Goal: Information Seeking & Learning: Compare options

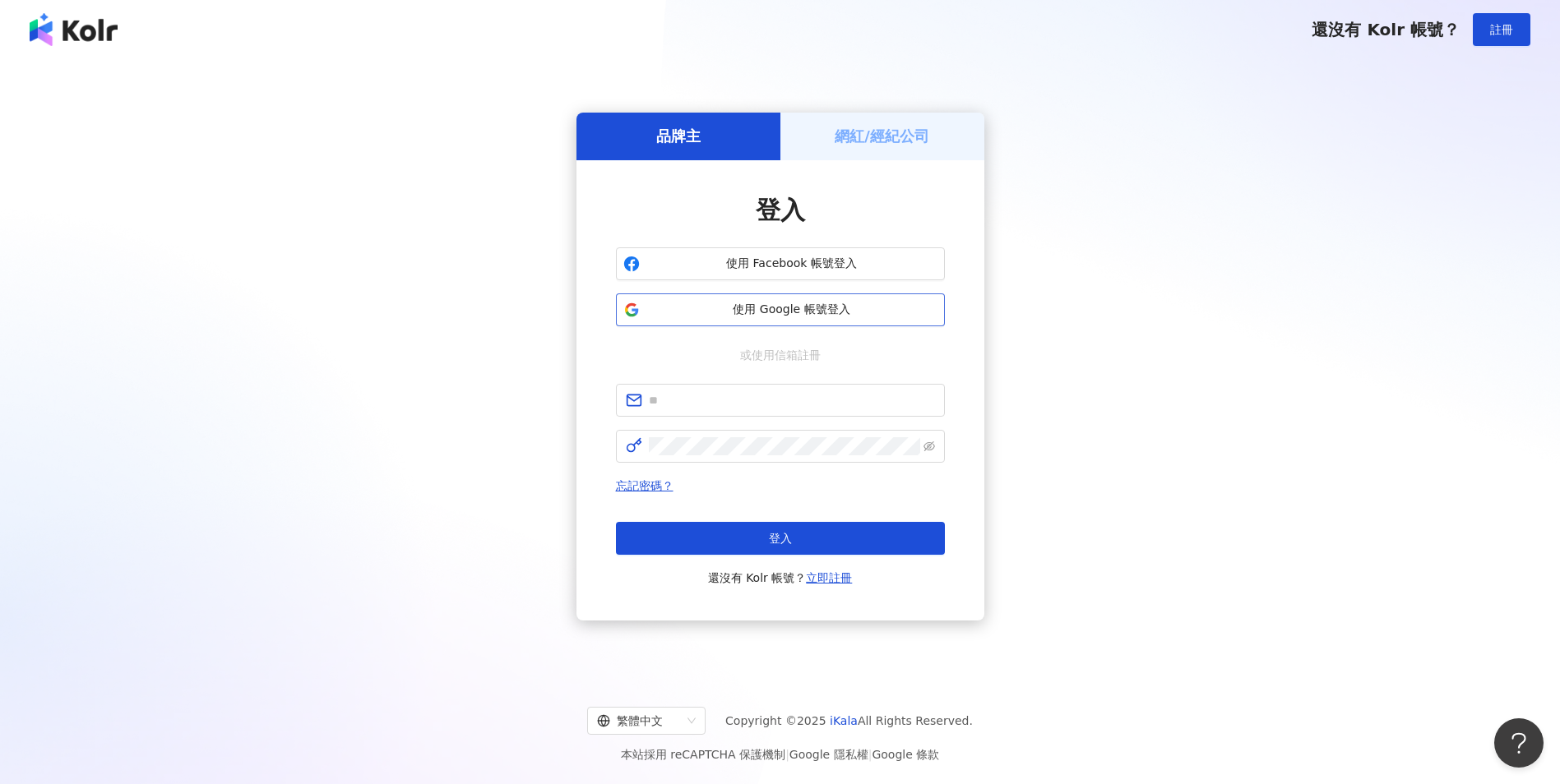
click at [722, 309] on span "使用 Google 帳號登入" at bounding box center [792, 310] width 292 height 17
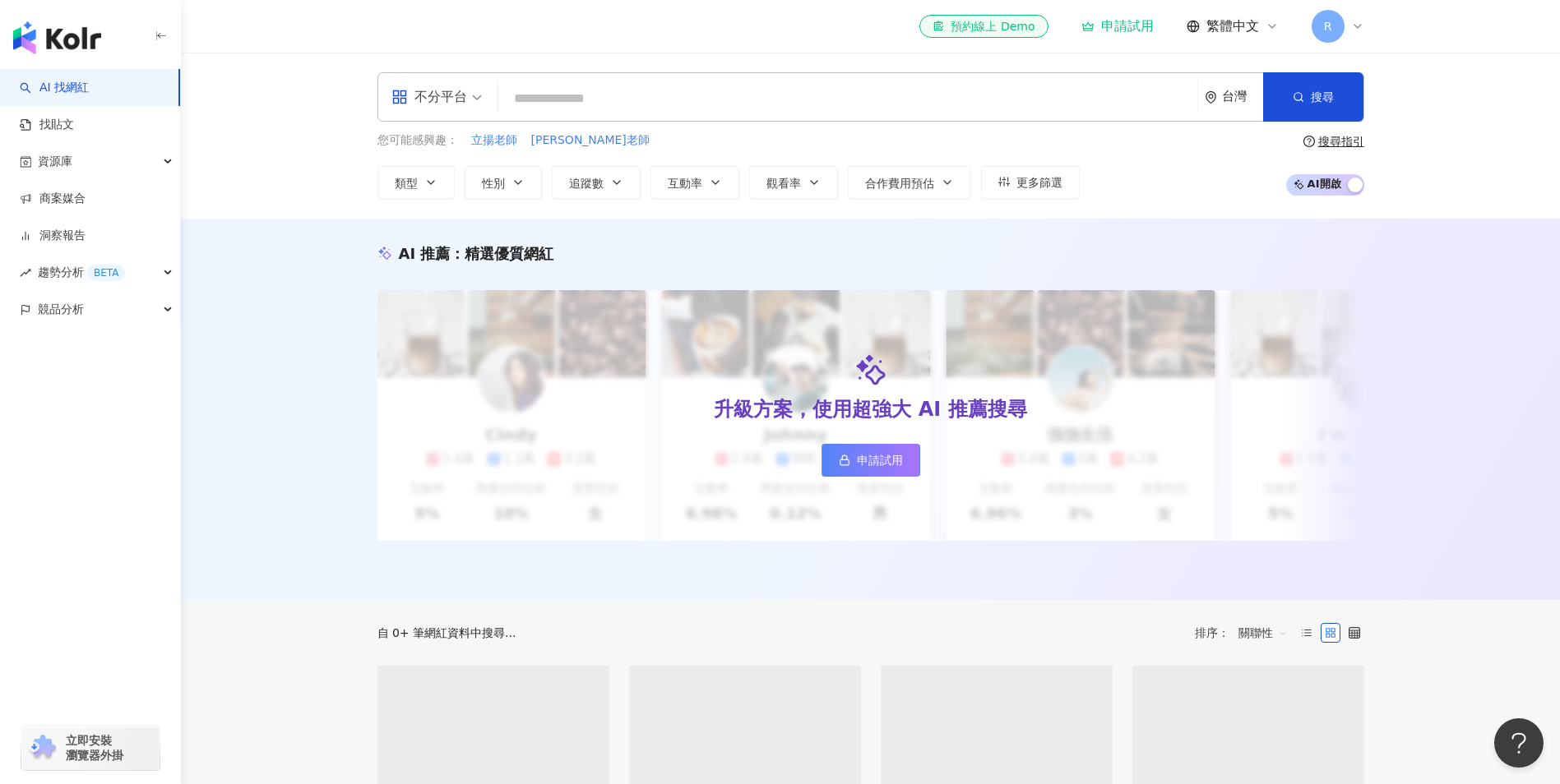
click at [569, 112] on input "search" at bounding box center [849, 98] width 686 height 31
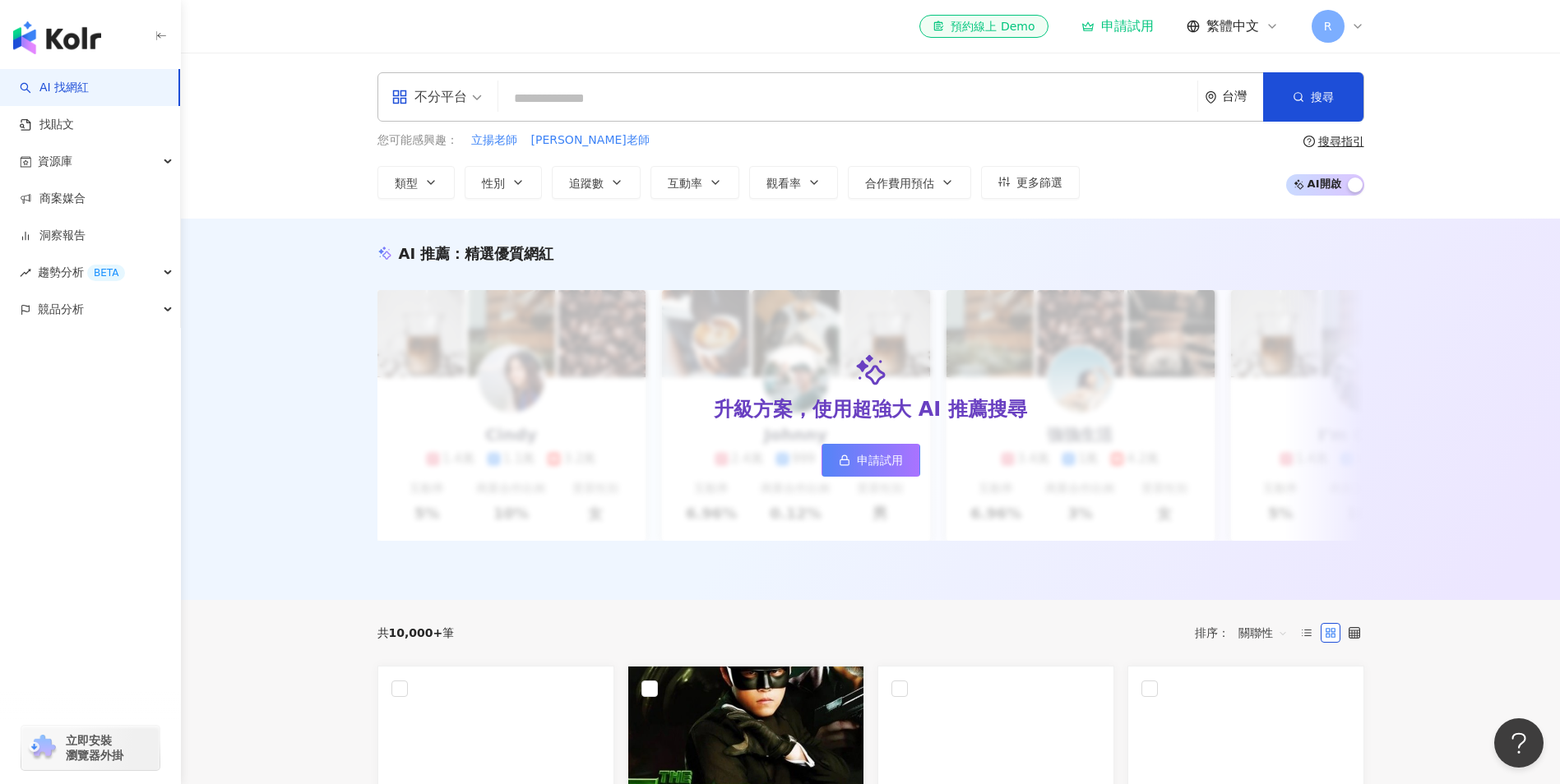
type input "**********"
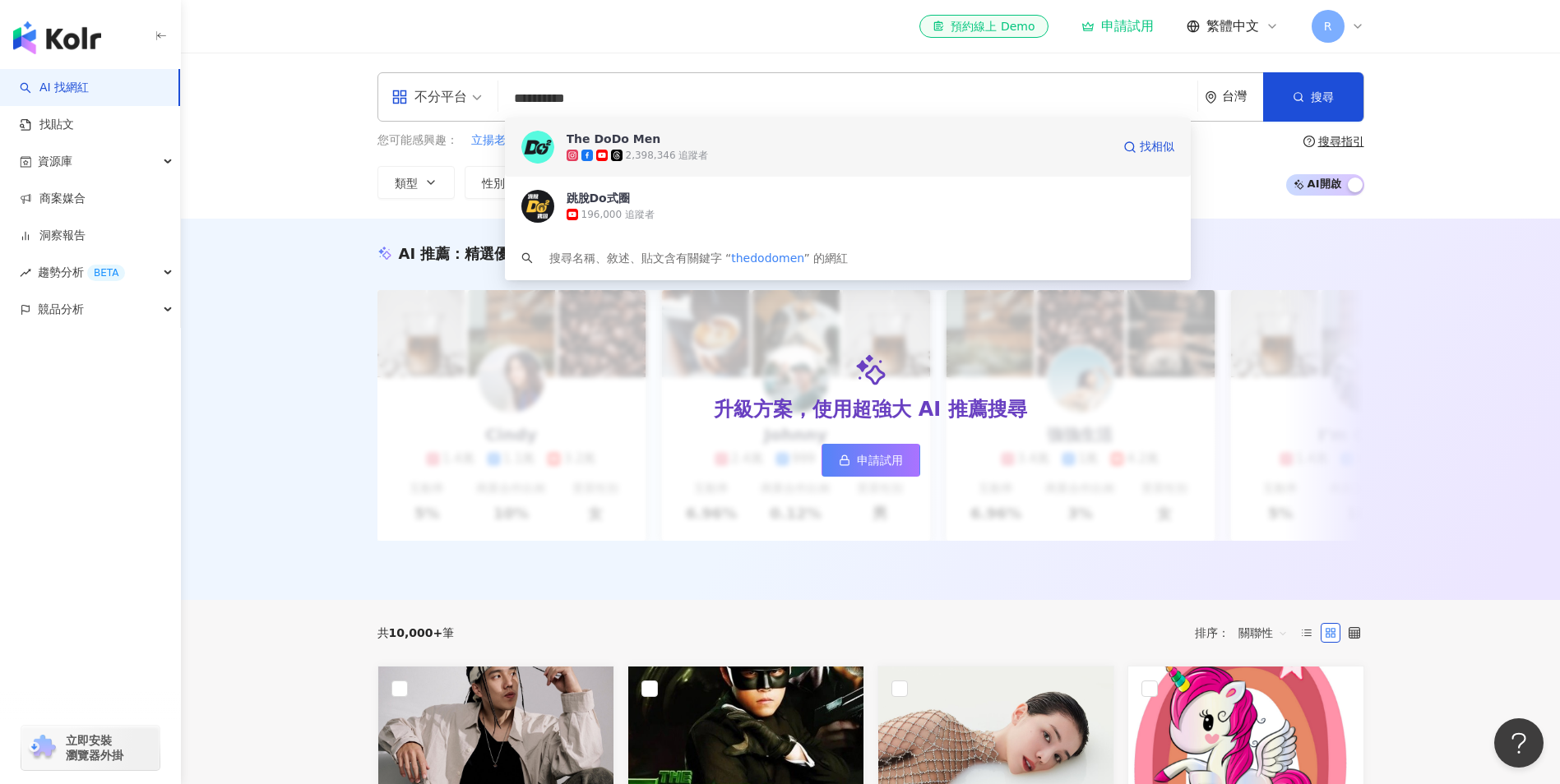
click at [637, 151] on div "2,398,346 追蹤者" at bounding box center [667, 155] width 83 height 14
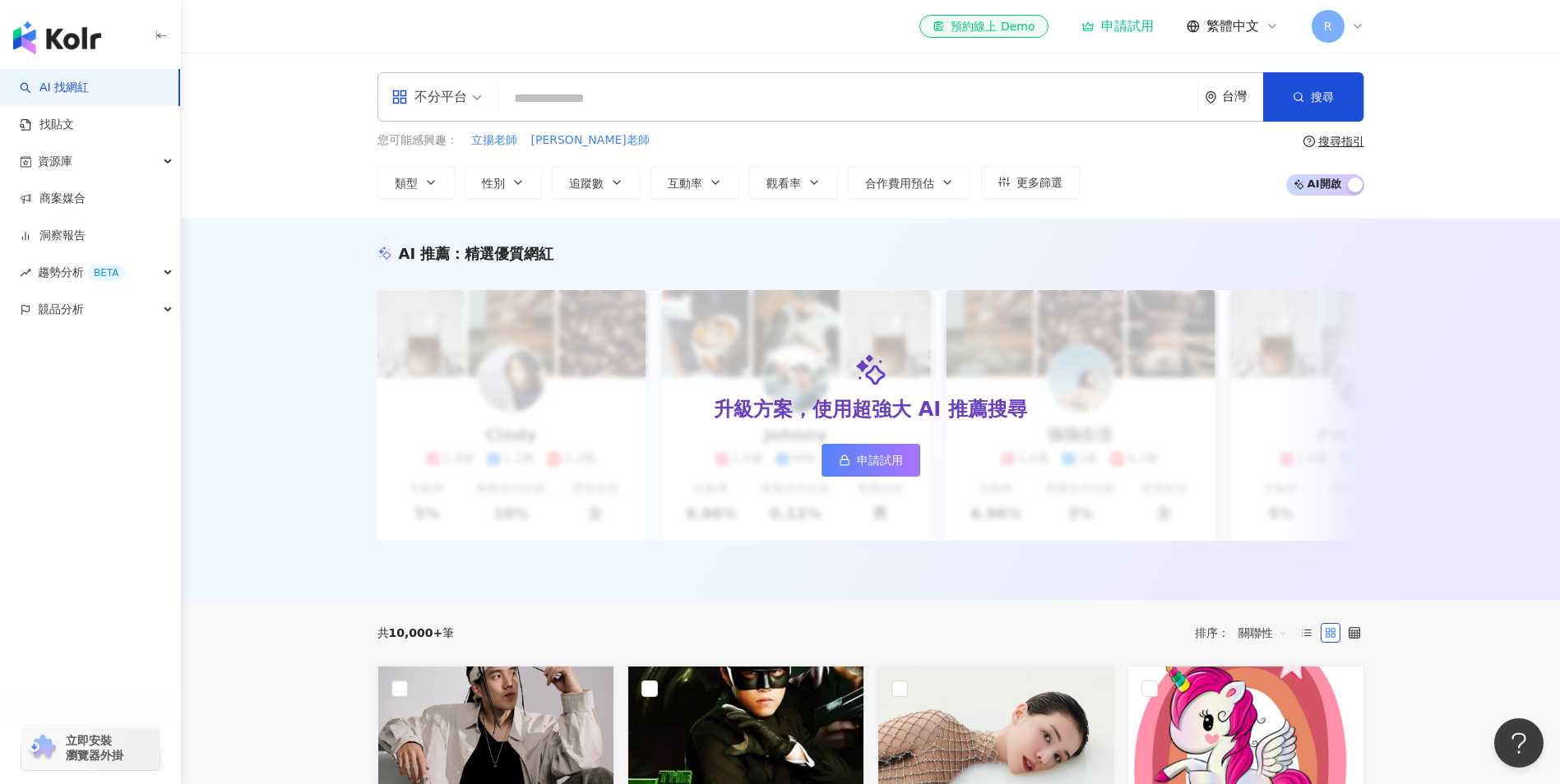
paste input "**********"
type input "**********"
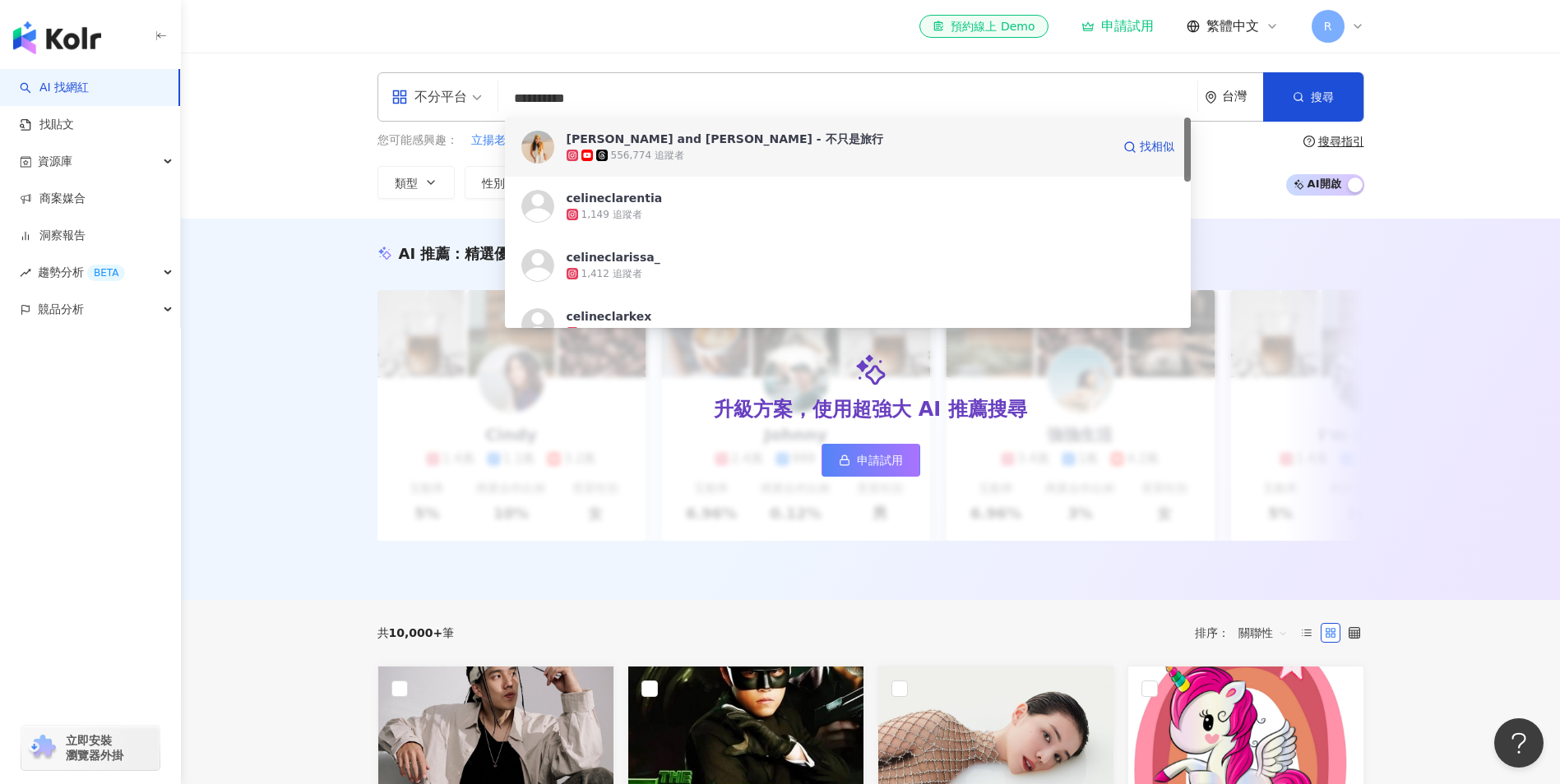
click at [708, 153] on div "556,774 追蹤者" at bounding box center [839, 154] width 544 height 17
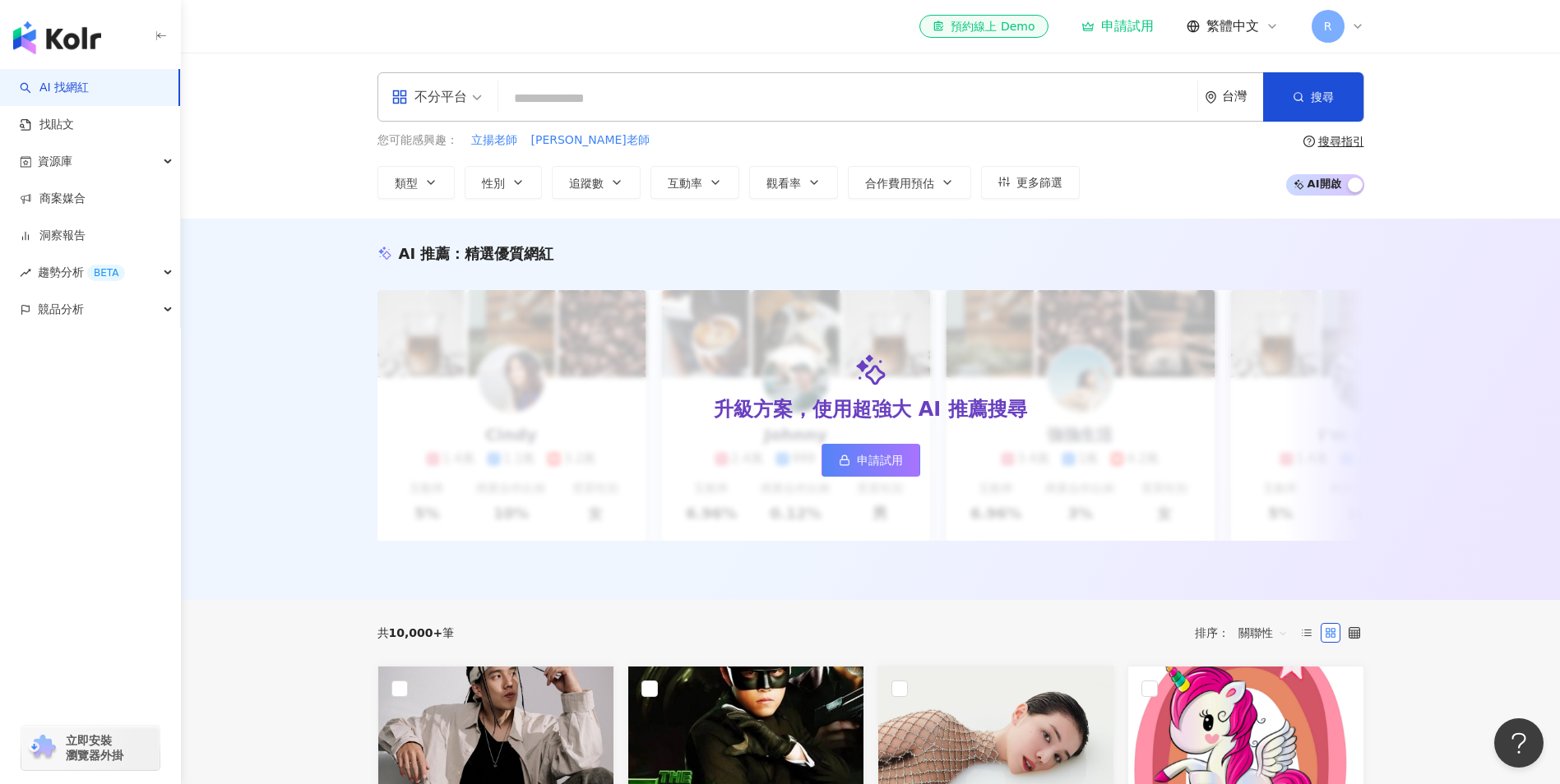
paste input "**********"
type input "**********"
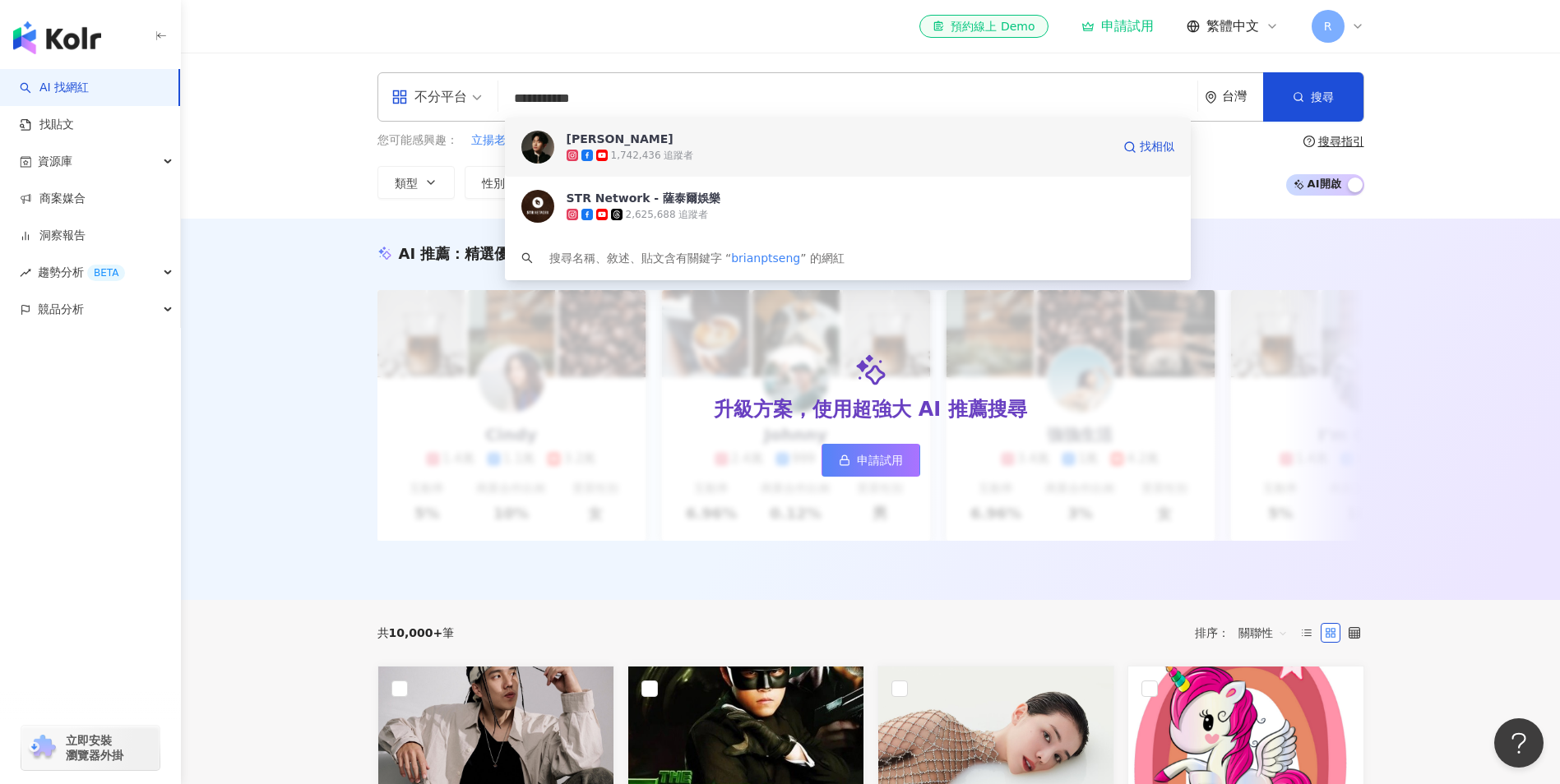
click at [657, 149] on div "1,742,436 追蹤者" at bounding box center [652, 155] width 83 height 14
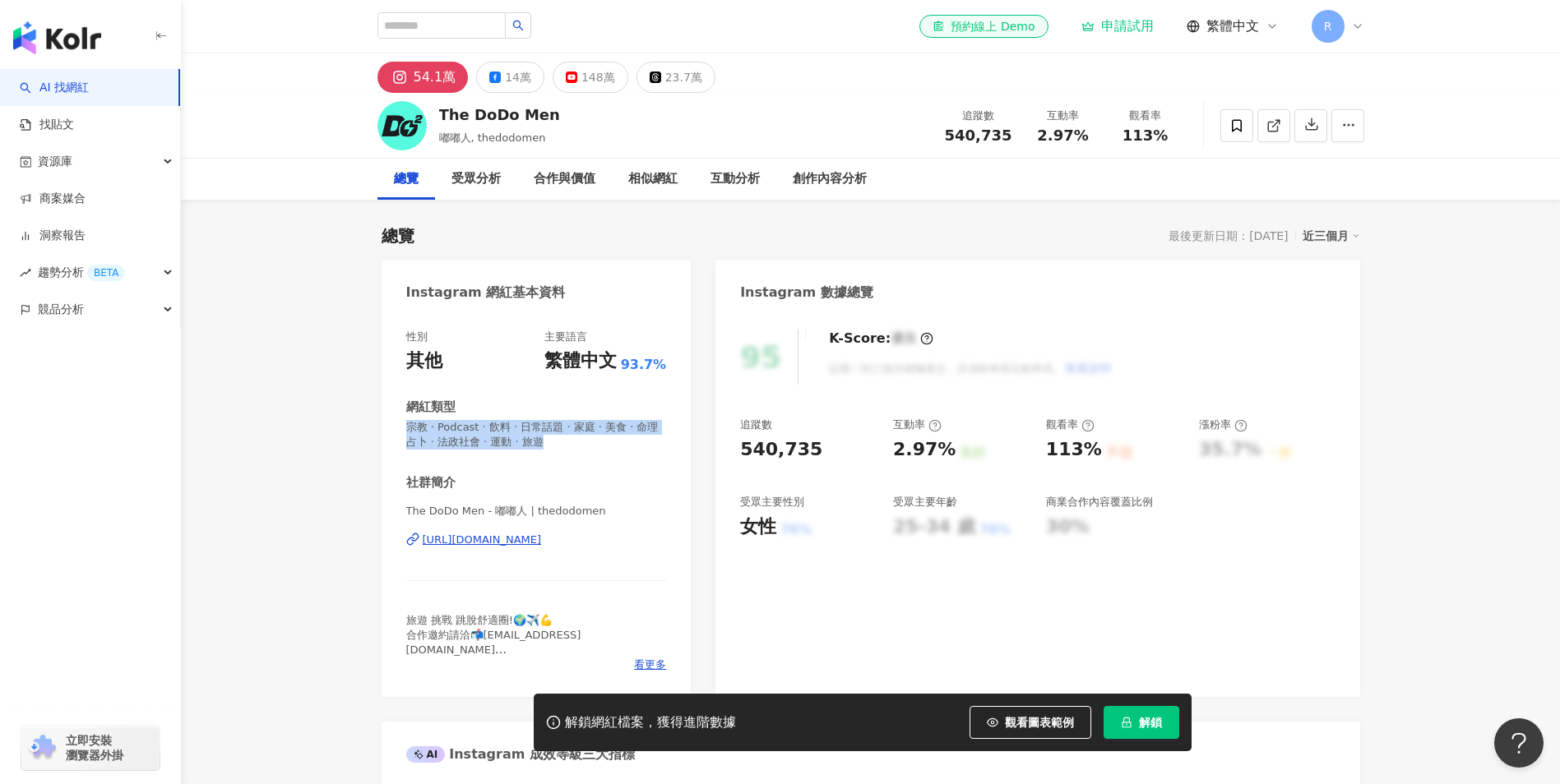
drag, startPoint x: 594, startPoint y: 445, endPoint x: 393, endPoint y: 422, distance: 202.3
click at [393, 422] on div "性別 其他 主要語言 繁體中文 93.7% 網紅類型 [DEMOGRAPHIC_DATA] · Podcast · 飲料 · 日常話題 · 家庭 · 美食 ·…" at bounding box center [537, 504] width 310 height 384
drag, startPoint x: 393, startPoint y: 422, endPoint x: 510, endPoint y: 430, distance: 117.3
click at [510, 430] on span "宗教 · Podcast · 飲料 · 日常話題 · 家庭 · 美食 · 命理占卜 · 法政社會 · 運動 · 旅遊" at bounding box center [537, 434] width 260 height 29
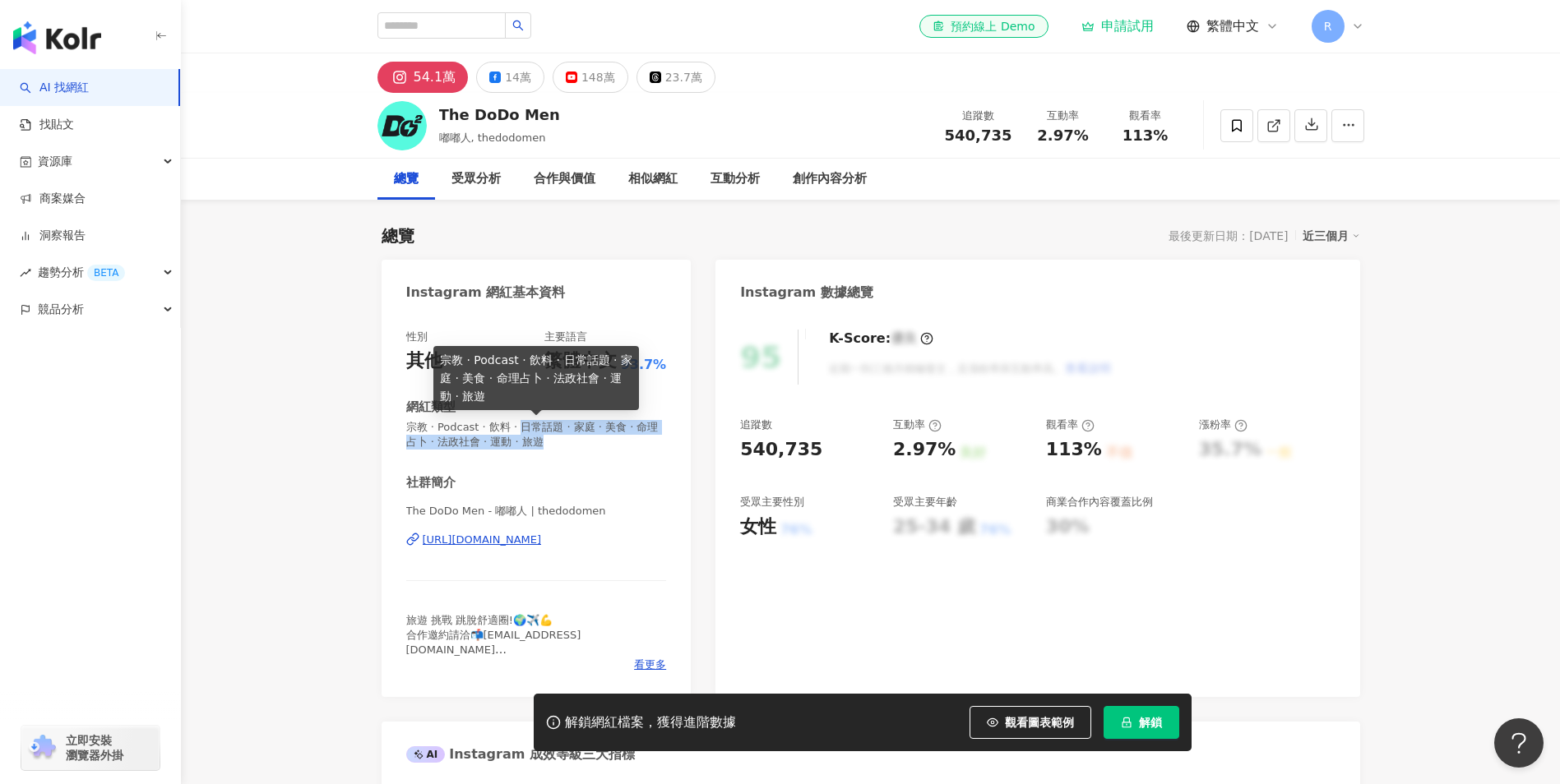
drag, startPoint x: 535, startPoint y: 429, endPoint x: 590, endPoint y: 436, distance: 55.4
click at [590, 436] on span "宗教 · Podcast · 飲料 · 日常話題 · 家庭 · 美食 · 命理占卜 · 法政社會 · 運動 · 旅遊" at bounding box center [537, 434] width 260 height 29
copy span "日常話題 · 家庭 · 美食 · 命理占卜 · 法政社會 · 運動 · 旅遊"
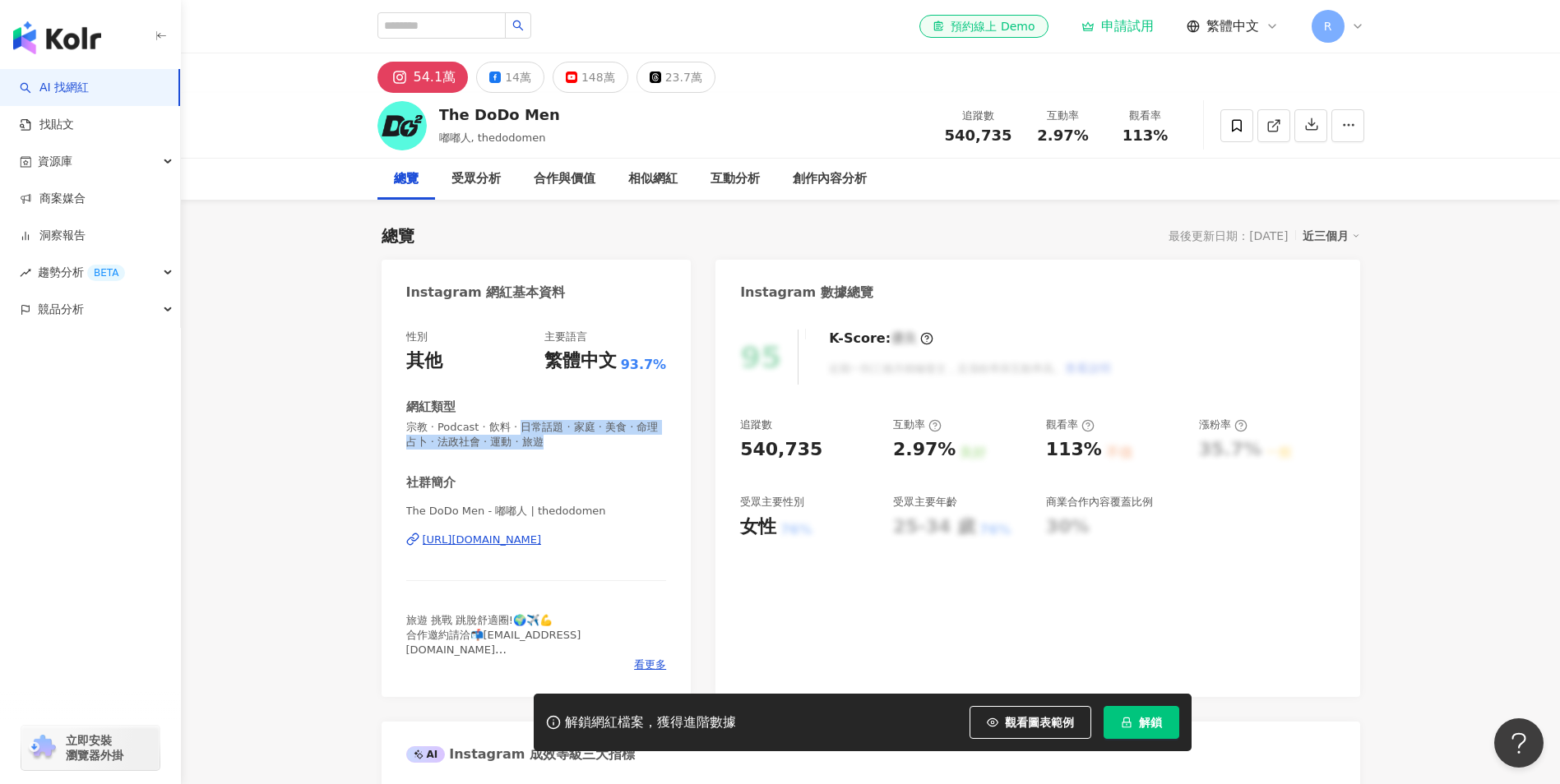
click at [510, 537] on div "[URL][DOMAIN_NAME]" at bounding box center [482, 539] width 120 height 15
drag, startPoint x: 1042, startPoint y: 131, endPoint x: 1084, endPoint y: 135, distance: 42.2
click at [1084, 135] on span "2.97%" at bounding box center [1062, 135] width 51 height 17
copy span "2.97%"
click at [715, 182] on div "互動分析" at bounding box center [735, 179] width 50 height 19
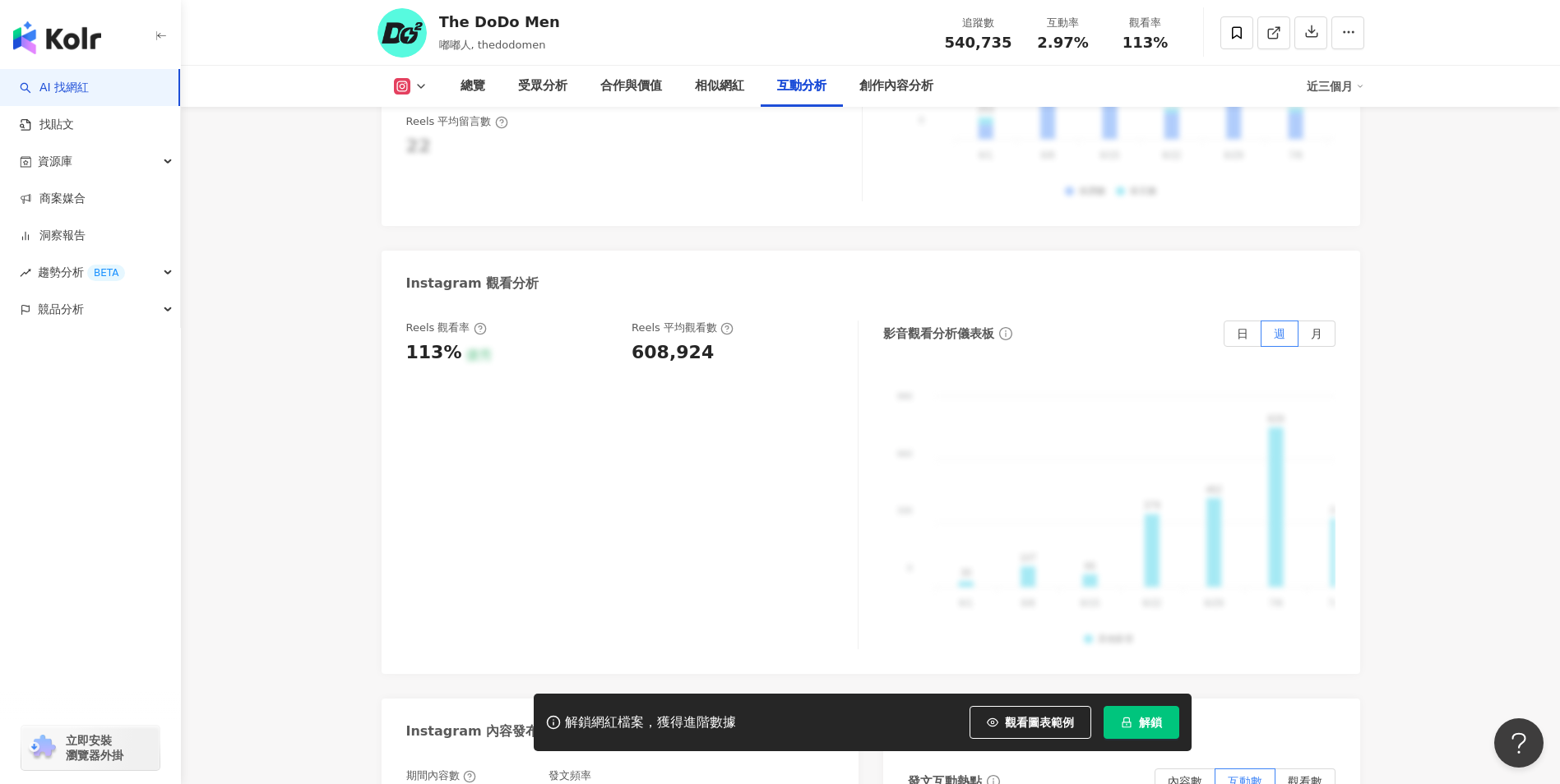
scroll to position [3608, 0]
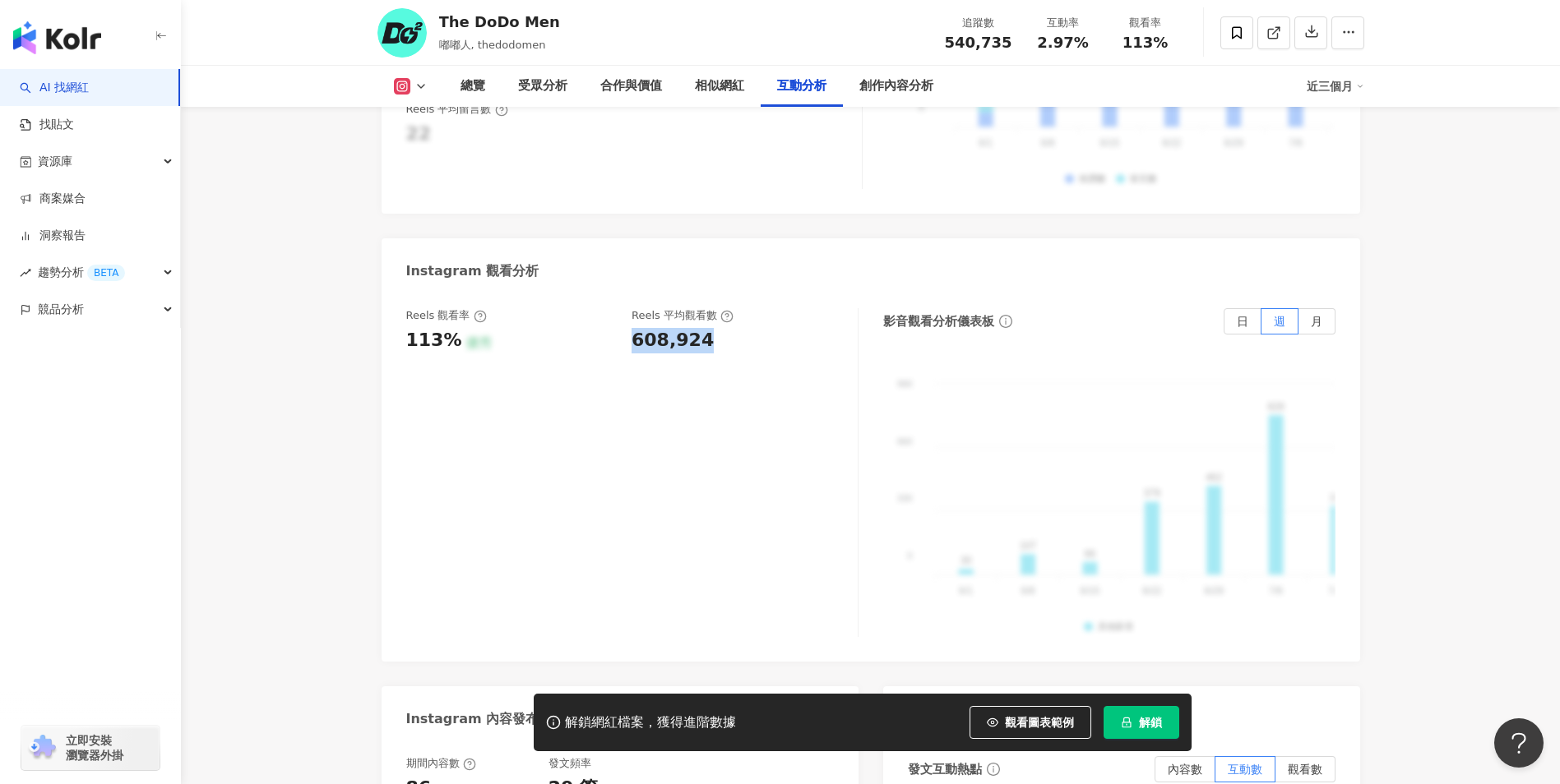
drag, startPoint x: 727, startPoint y: 290, endPoint x: 629, endPoint y: 290, distance: 98.0
click at [629, 308] on div "Reels 觀看率 113% 優秀 [PERSON_NAME] 平均觀看數 608,924" at bounding box center [624, 330] width 435 height 45
copy div "608,924"
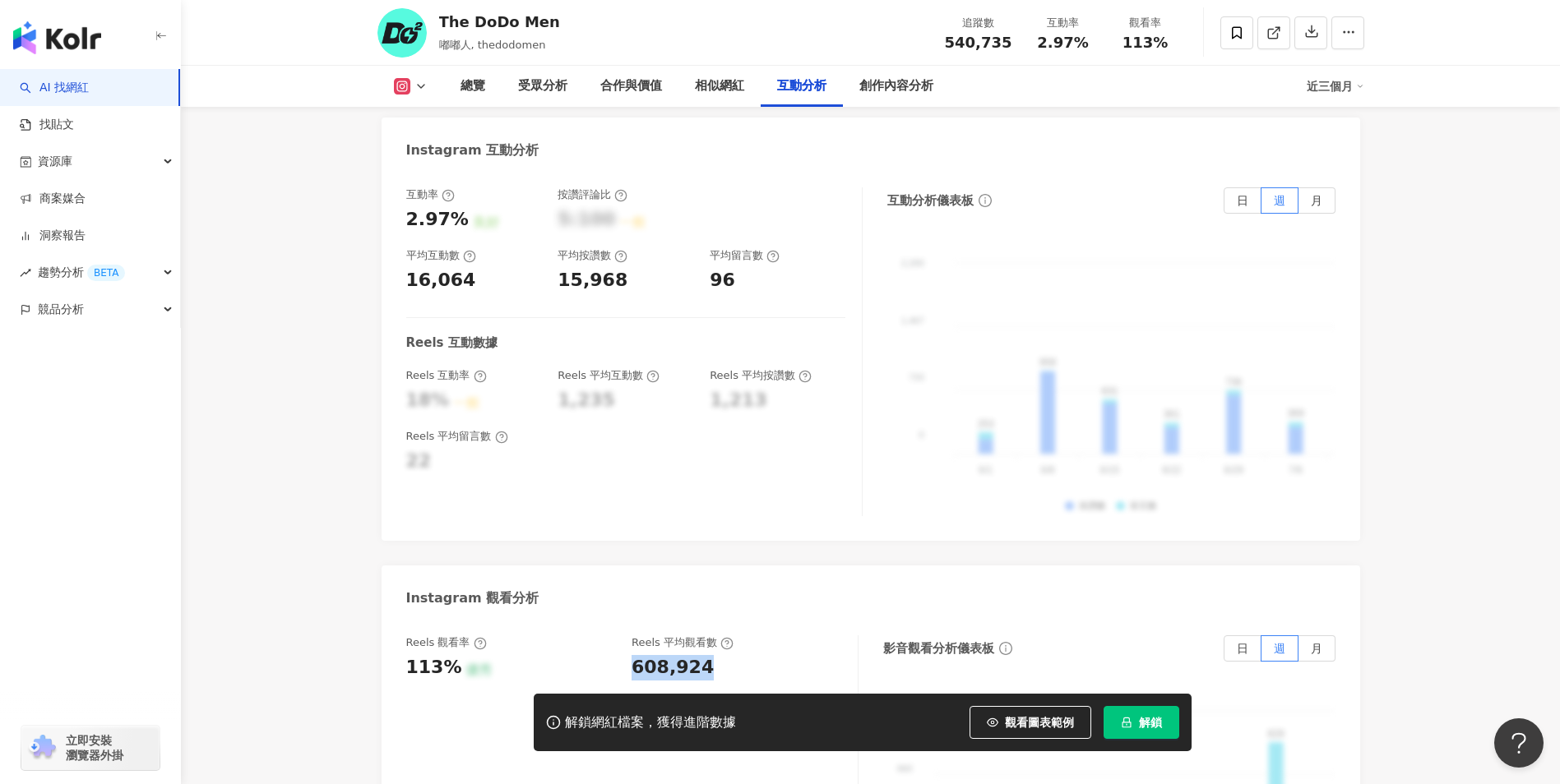
scroll to position [3280, 0]
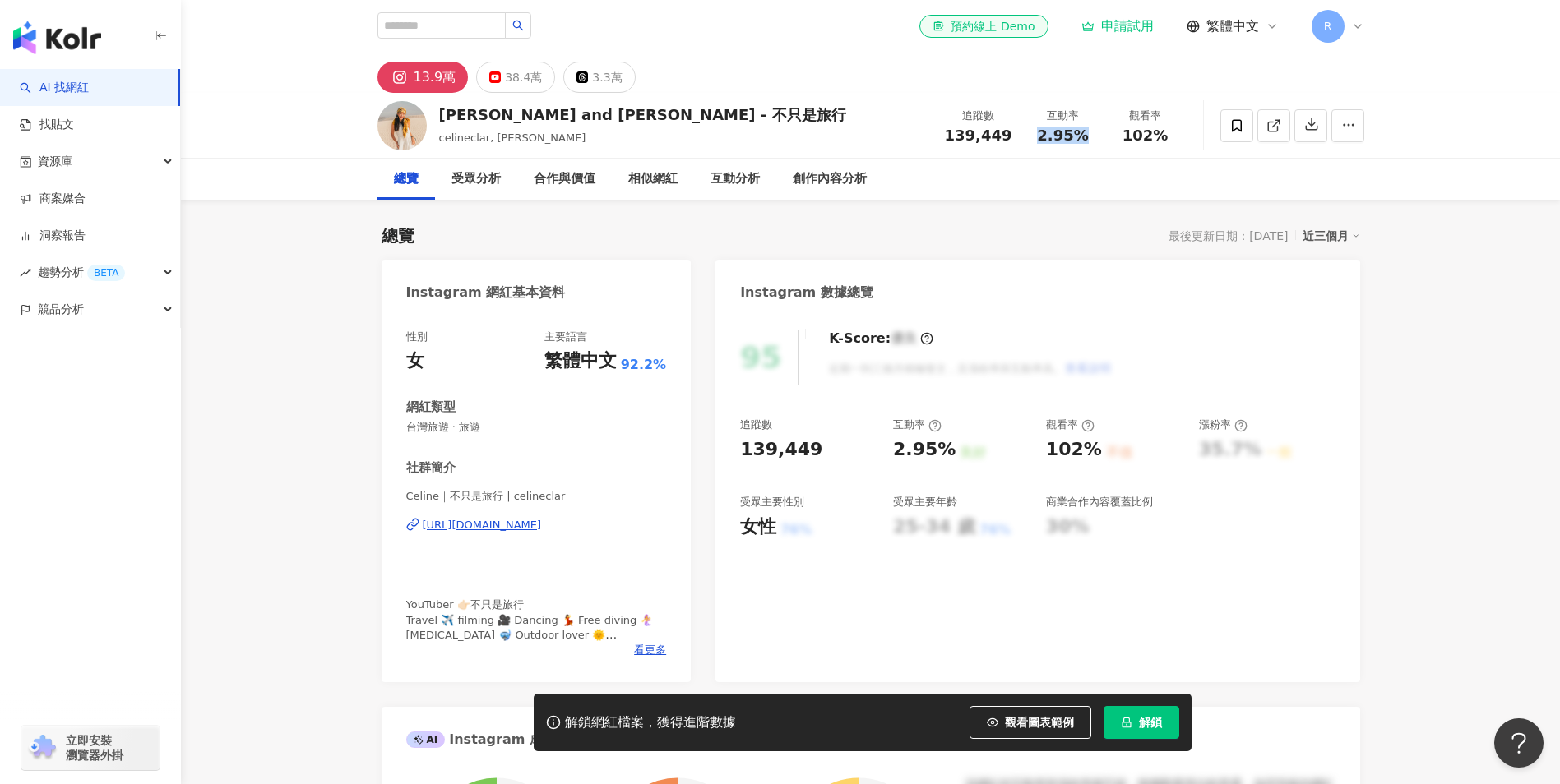
click at [1090, 140] on div "2.95%" at bounding box center [1063, 135] width 62 height 17
copy span "2.95%"
drag, startPoint x: 495, startPoint y: 425, endPoint x: 408, endPoint y: 431, distance: 87.2
click at [408, 431] on span "台灣旅遊 · 旅遊" at bounding box center [537, 426] width 260 height 15
copy span "台灣旅遊 · 旅遊"
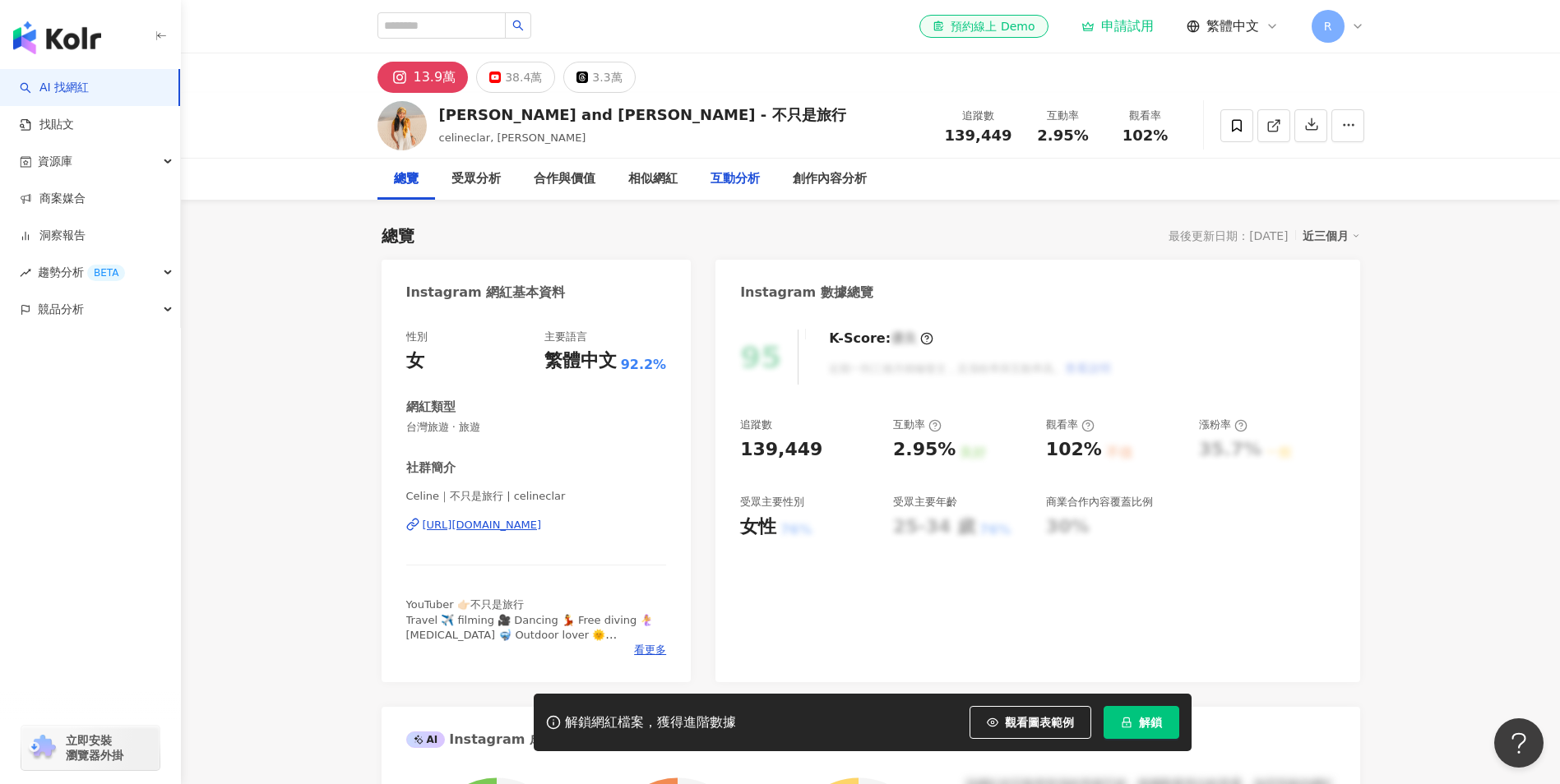
click at [743, 174] on div "互動分析" at bounding box center [735, 179] width 50 height 19
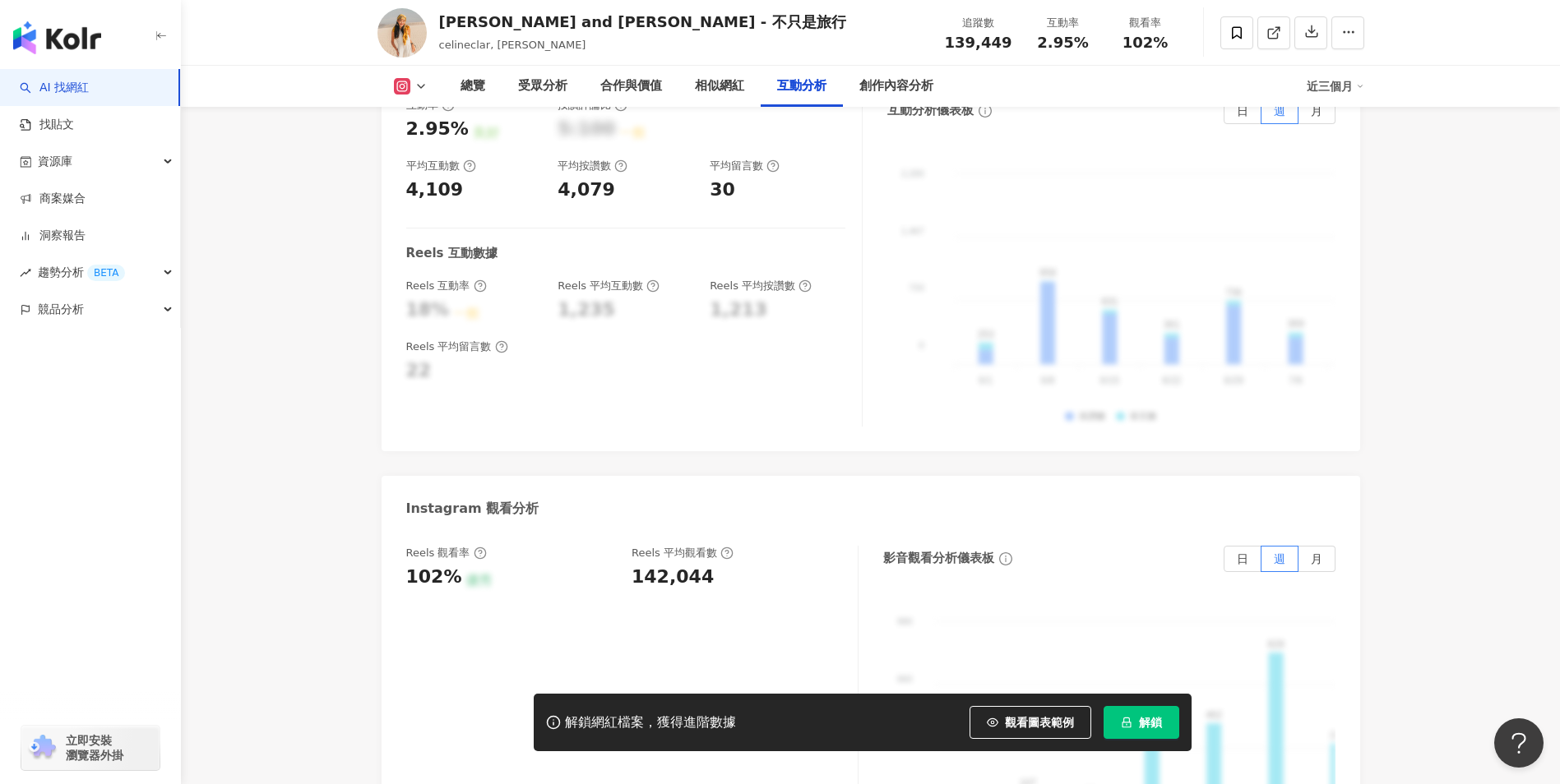
scroll to position [3283, 0]
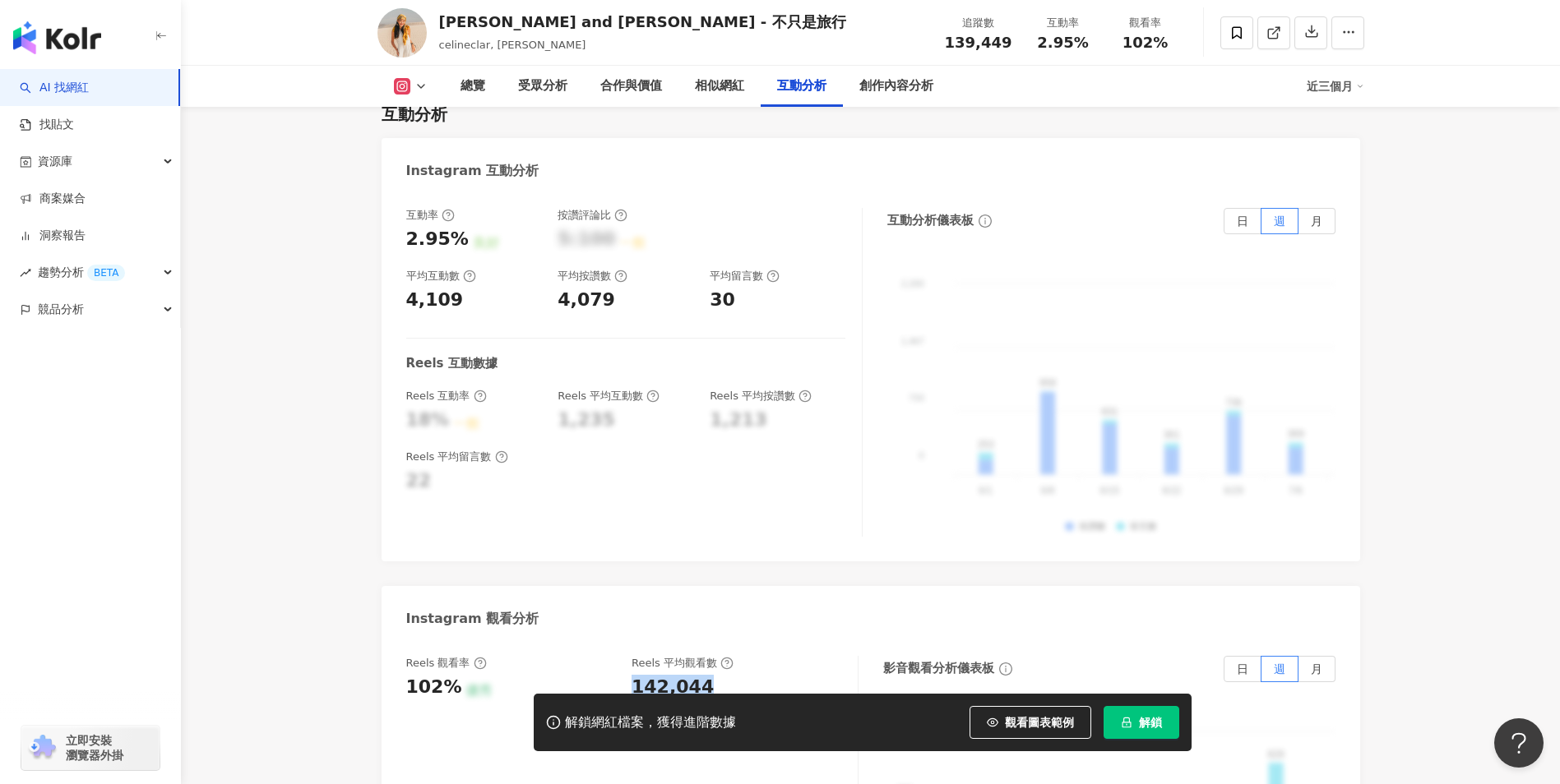
drag, startPoint x: 686, startPoint y: 623, endPoint x: 633, endPoint y: 621, distance: 53.0
click at [633, 675] on div "142,044" at bounding box center [737, 688] width 210 height 25
copy div "142,044"
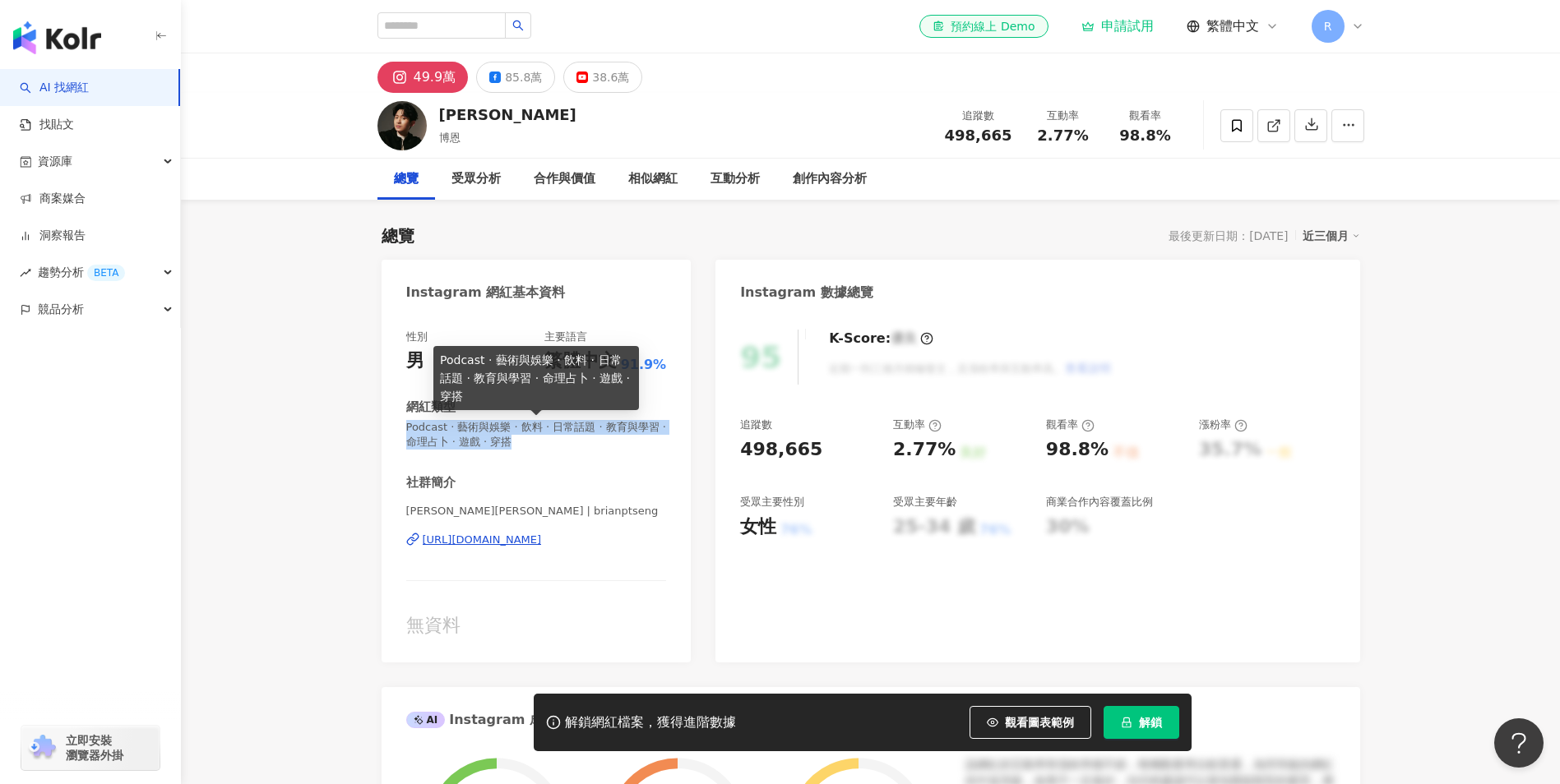
drag, startPoint x: 546, startPoint y: 437, endPoint x: 399, endPoint y: 425, distance: 147.5
click at [399, 425] on div "性別 男 主要語言 繁體中文 91.9% 網紅類型 Podcast · 藝術與娛樂 · 飲料 · 日常話題 · 教育與學習 · 命理占卜 · 遊戲 · 穿搭 …" at bounding box center [537, 488] width 310 height 350
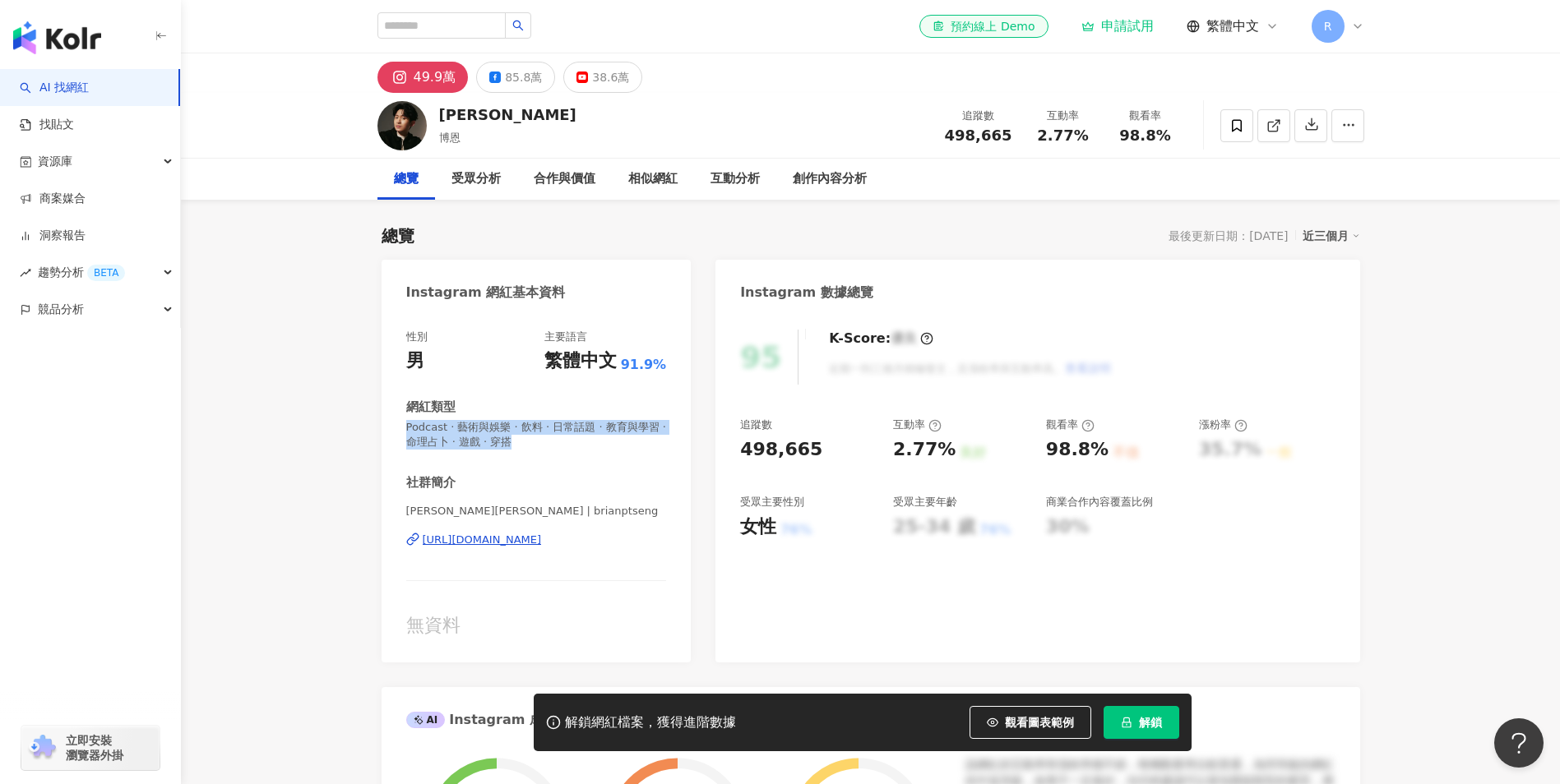
copy span "Podcast · 藝術與娛樂 · 飲料 · 日常話題 · 教育與學習 · 命理占卜 · 遊戲 · 穿搭"
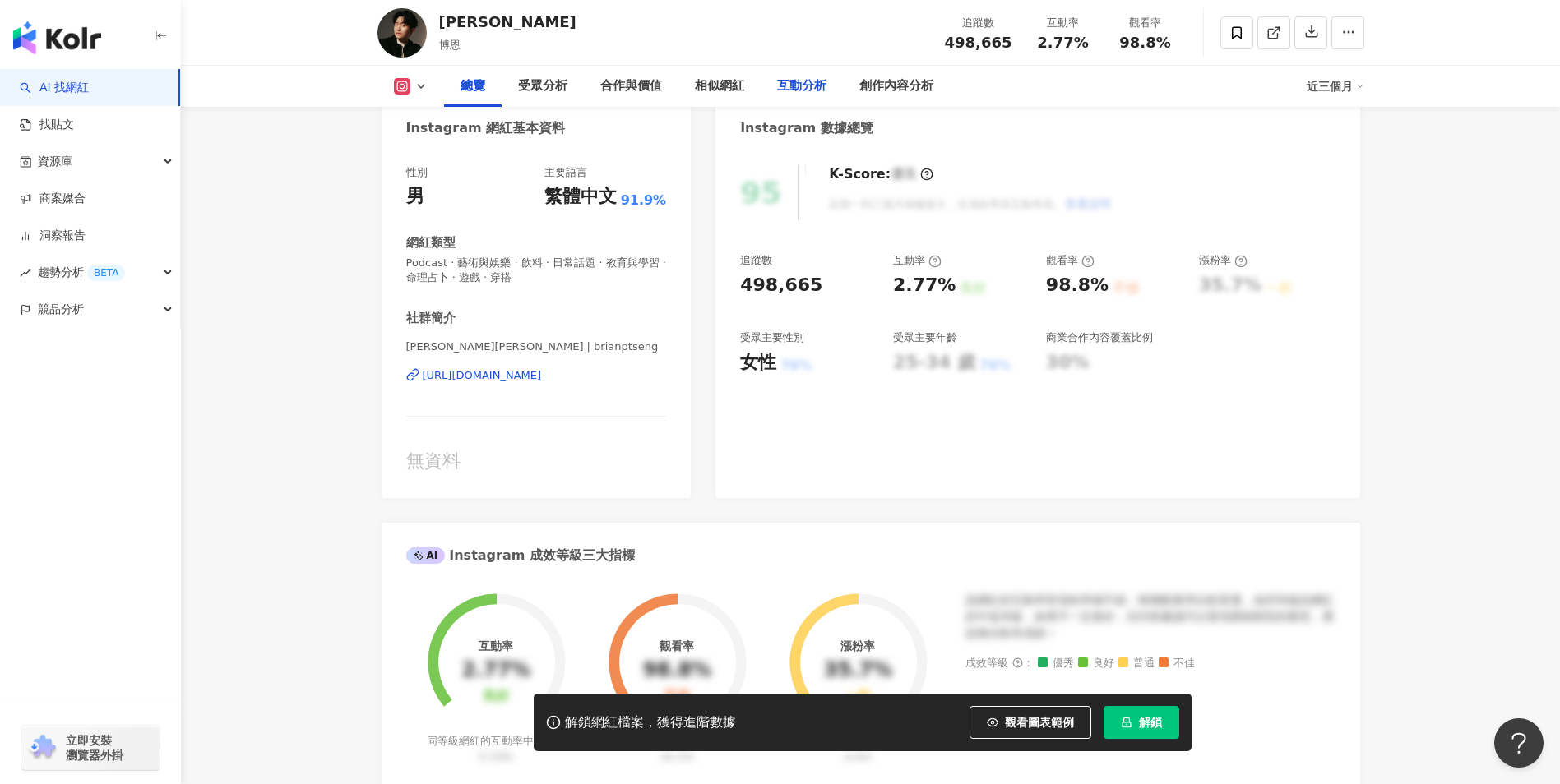
click at [796, 91] on div "互動分析" at bounding box center [802, 86] width 50 height 19
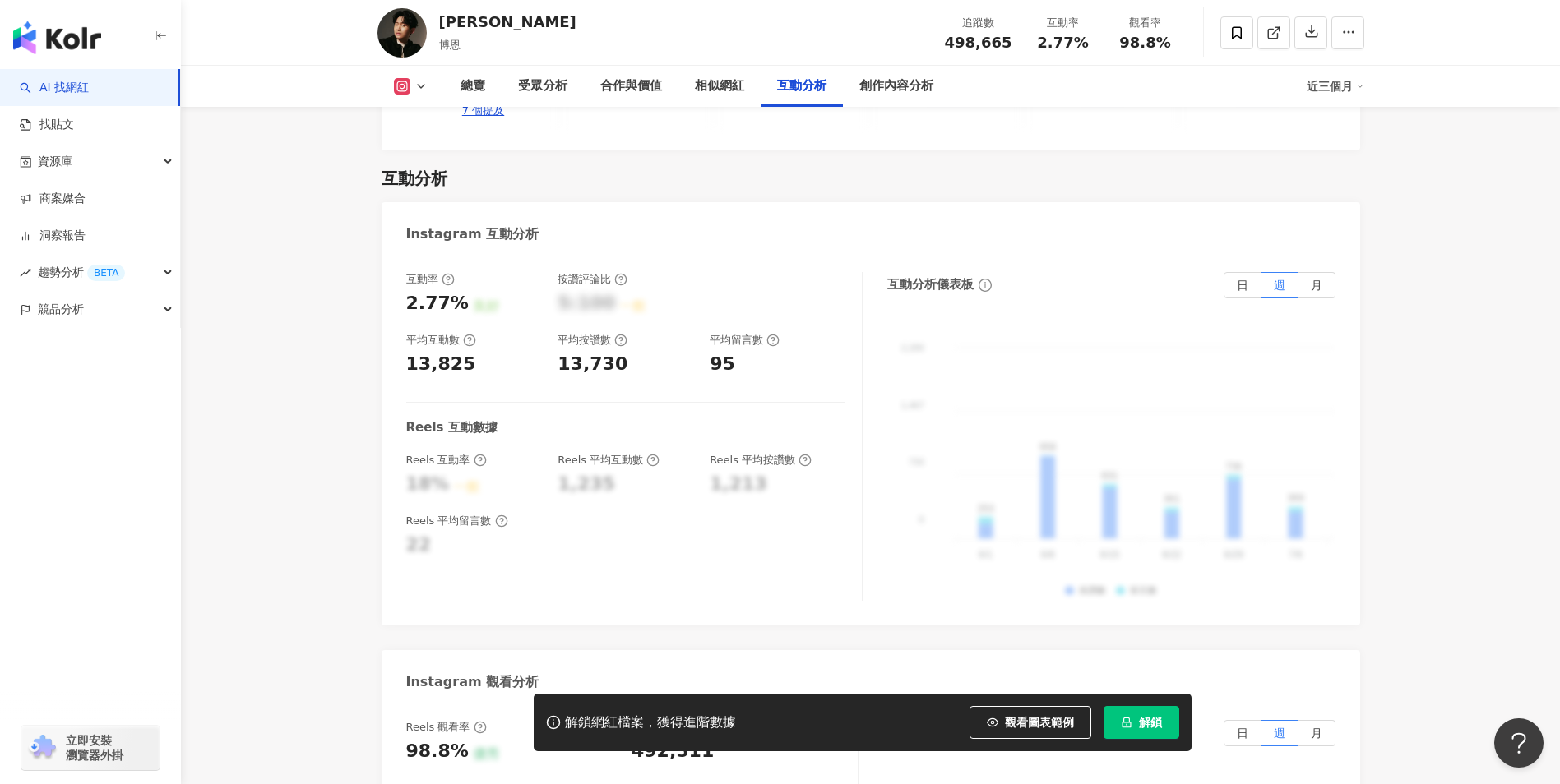
scroll to position [3464, 0]
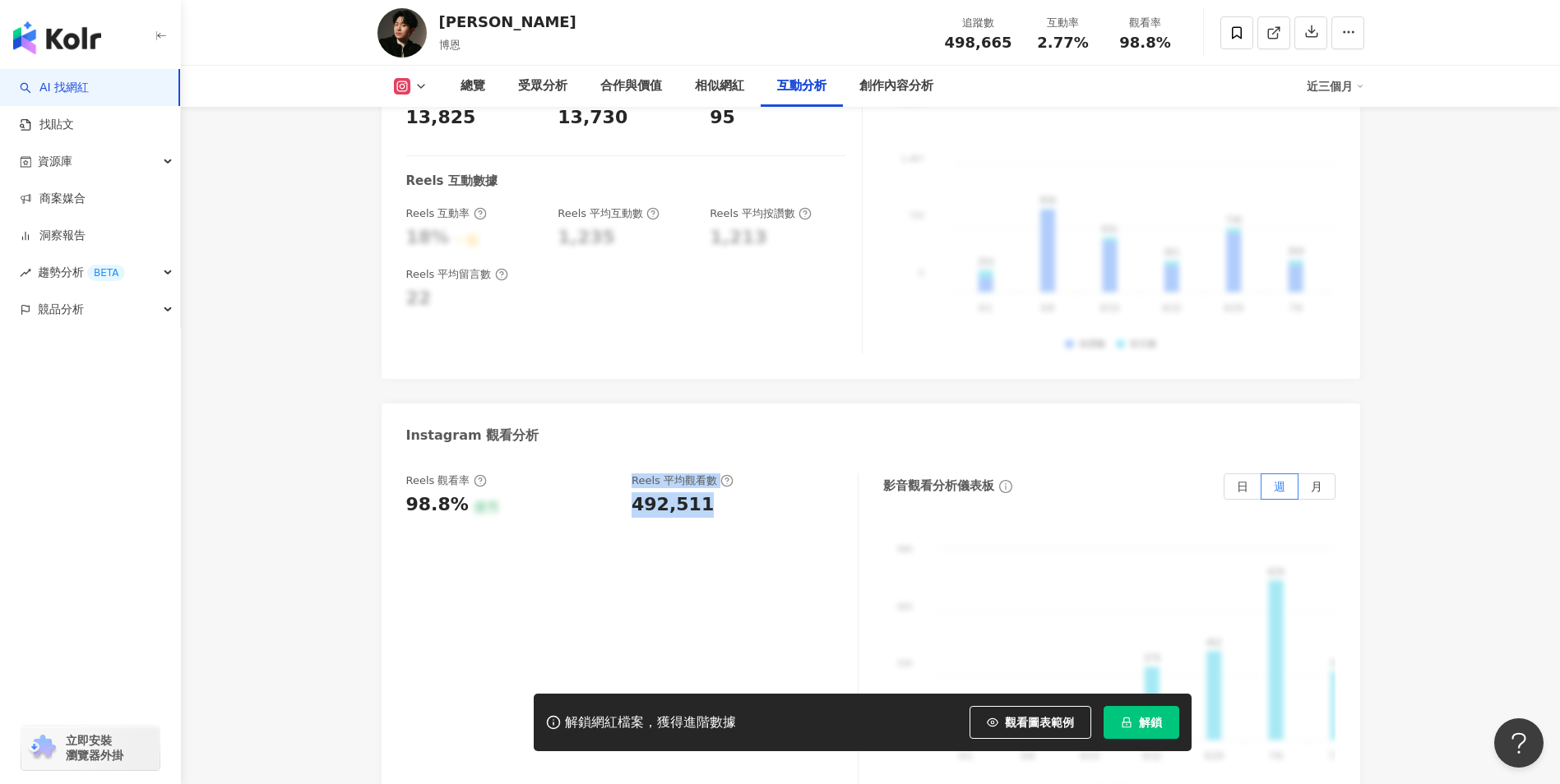
drag, startPoint x: 726, startPoint y: 471, endPoint x: 611, endPoint y: 463, distance: 115.3
click at [611, 473] on div "Reels 觀看率 98.8% 優秀 Reels 平均觀看數 492,511" at bounding box center [624, 495] width 435 height 45
click at [611, 493] on div "98.8% 優秀" at bounding box center [511, 505] width 210 height 25
drag, startPoint x: 716, startPoint y: 460, endPoint x: 631, endPoint y: 464, distance: 85.1
click at [631, 473] on div "Reels 觀看率 98.8% 優秀 Reels 平均觀看數 492,511" at bounding box center [624, 495] width 435 height 45
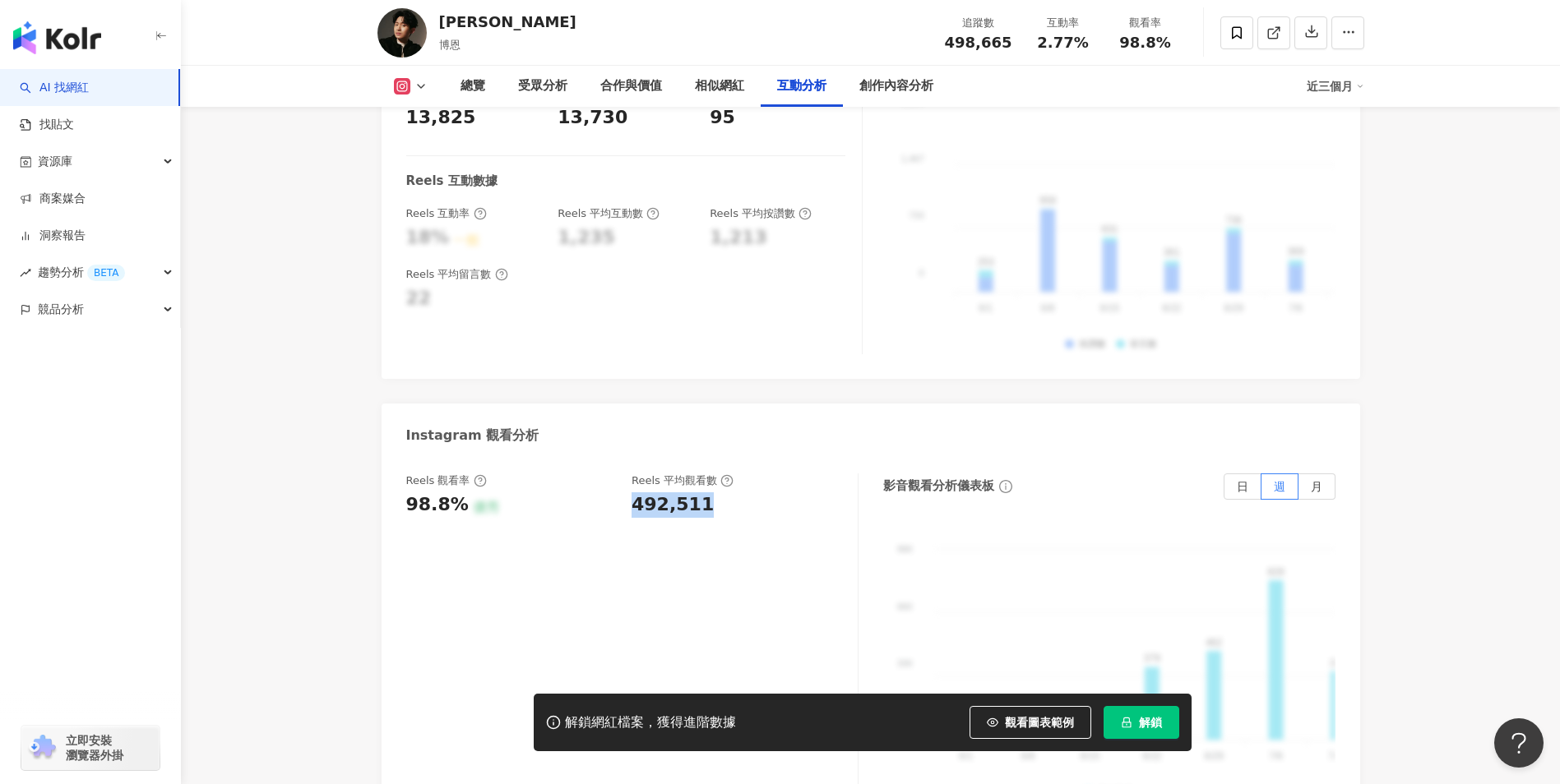
copy div "492,511"
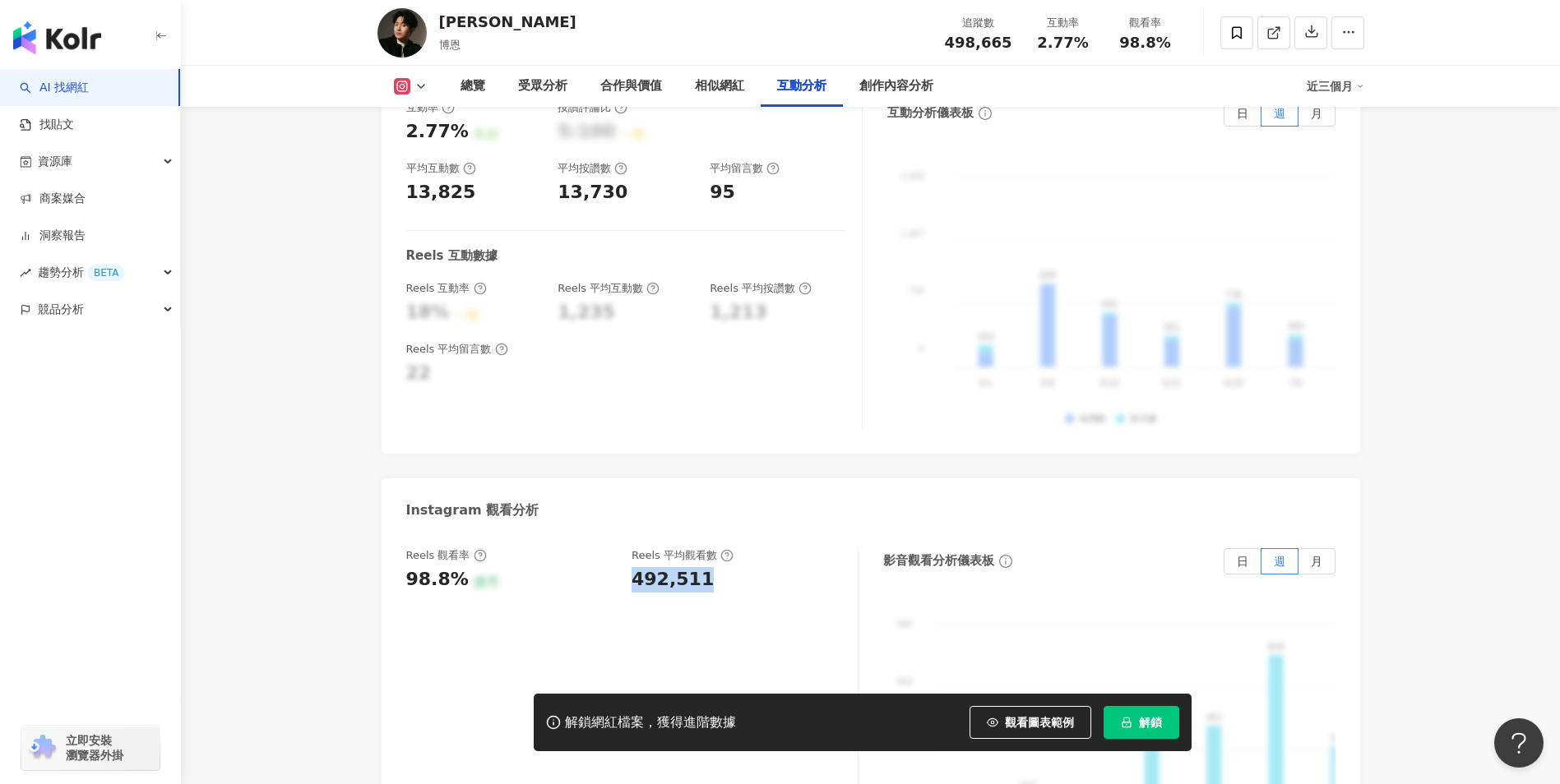
scroll to position [3300, 0]
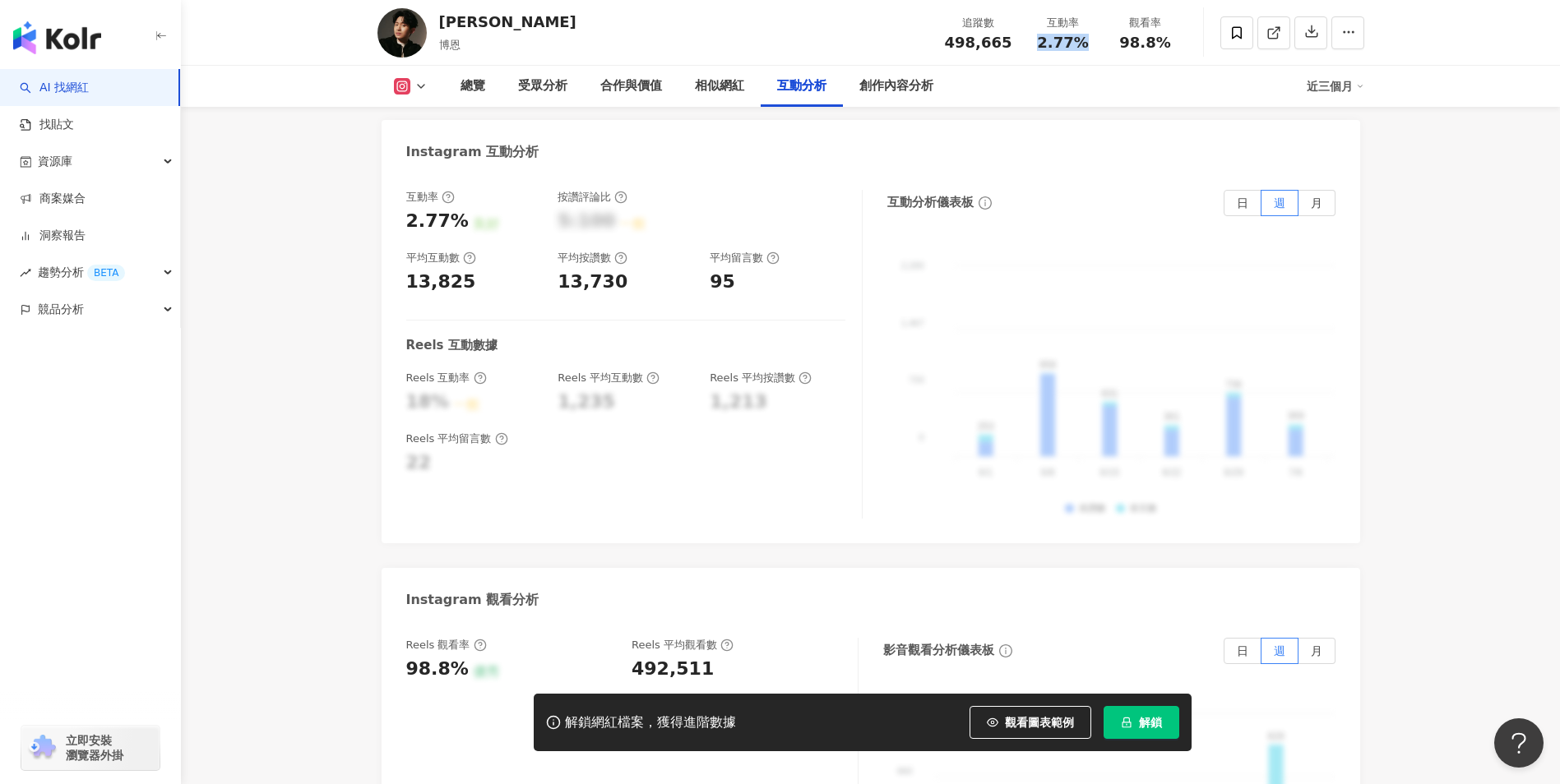
drag, startPoint x: 1093, startPoint y: 47, endPoint x: 1039, endPoint y: 42, distance: 54.2
click at [1039, 42] on div "2.77%" at bounding box center [1063, 43] width 62 height 17
copy span "2.77%"
